Goal: Find specific page/section: Find specific page/section

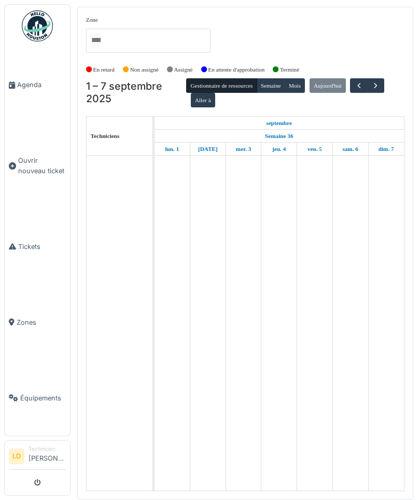
click at [30, 85] on span "Agenda" at bounding box center [41, 85] width 49 height 10
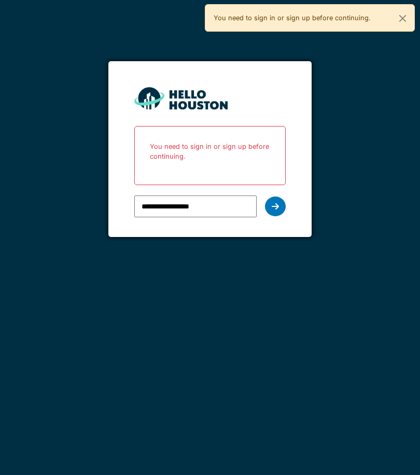
click at [277, 203] on icon at bounding box center [275, 206] width 7 height 8
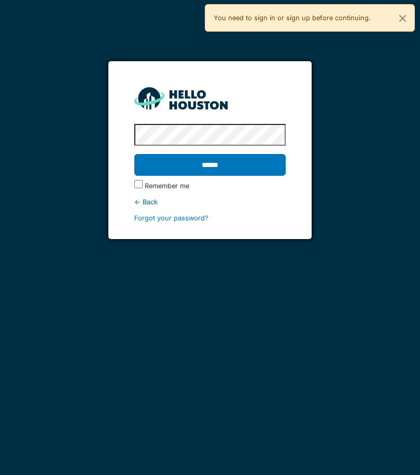
click at [261, 164] on input "******" at bounding box center [209, 165] width 151 height 22
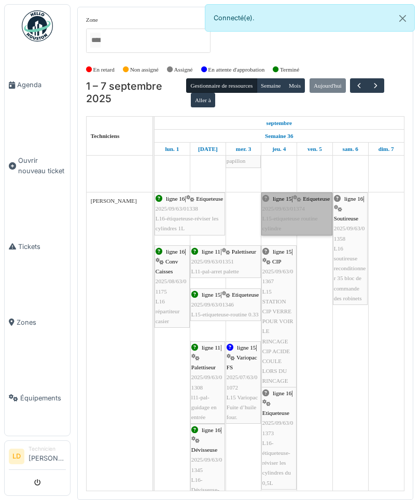
click at [294, 216] on link "ligne 15 | Etiqueteuse 2025/09/63/01374 L15-etiqueteuse routine cylindre" at bounding box center [296, 213] width 71 height 43
